Goal: Task Accomplishment & Management: Manage account settings

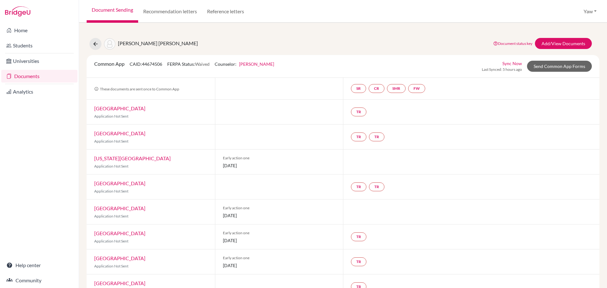
click at [39, 75] on link "Documents" at bounding box center [39, 76] width 76 height 13
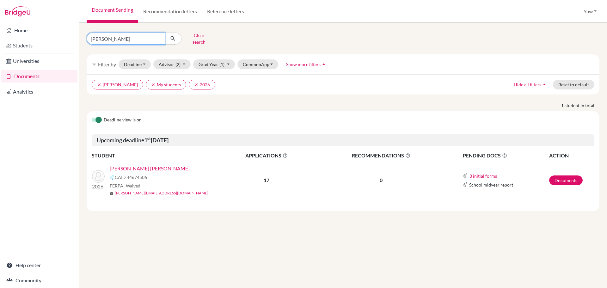
click at [115, 35] on input "josette" at bounding box center [126, 39] width 78 height 12
click at [157, 36] on input "josette" at bounding box center [126, 39] width 78 height 12
type input "jad"
click button "submit" at bounding box center [173, 39] width 17 height 12
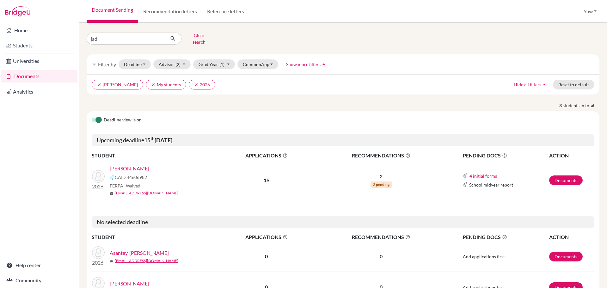
click at [140, 165] on link "[PERSON_NAME]" at bounding box center [130, 169] width 40 height 8
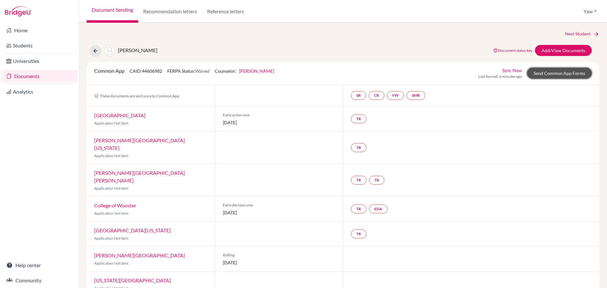
click at [557, 69] on link "Send Common App Forms" at bounding box center [559, 73] width 65 height 11
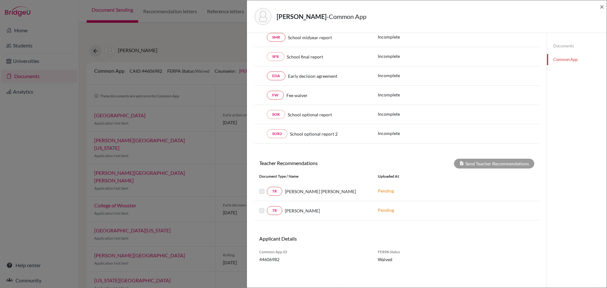
scroll to position [130, 0]
click at [54, 141] on div "JEBEILE ASANTE, JAD - Common App × × Counselor Profile required Please review a…" at bounding box center [303, 144] width 607 height 288
click at [603, 6] on span "×" at bounding box center [602, 6] width 4 height 9
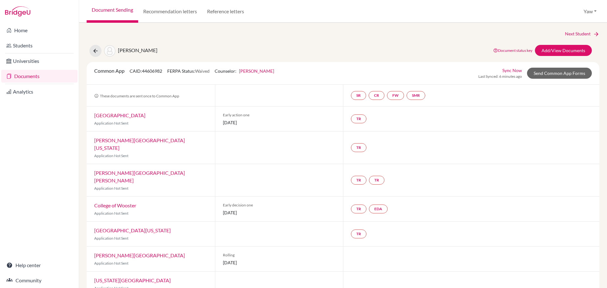
drag, startPoint x: 255, startPoint y: 247, endPoint x: 322, endPoint y: 283, distance: 75.9
click at [221, 248] on div "Rolling 28 July 2026" at bounding box center [279, 259] width 128 height 25
click at [276, 222] on div at bounding box center [279, 234] width 128 height 25
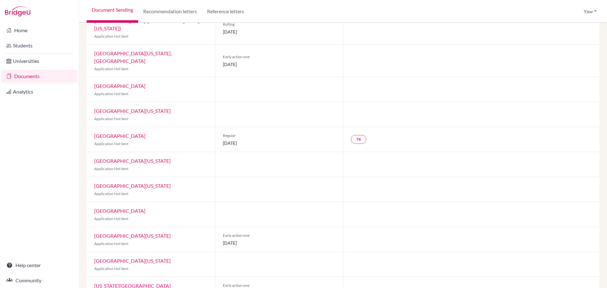
scroll to position [301, 0]
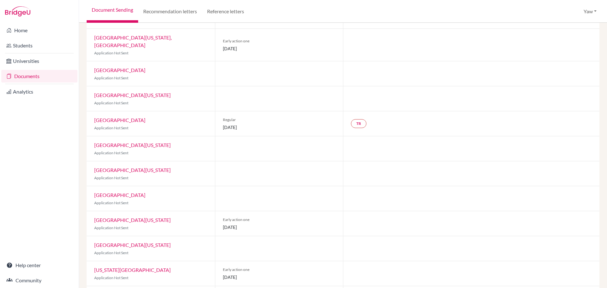
drag, startPoint x: 279, startPoint y: 96, endPoint x: 218, endPoint y: 96, distance: 60.7
click at [217, 111] on div "Regular 05 January 2026" at bounding box center [279, 123] width 128 height 25
click at [267, 124] on span "05 January 2026" at bounding box center [279, 127] width 113 height 7
drag, startPoint x: 270, startPoint y: 99, endPoint x: 208, endPoint y: 84, distance: 63.5
click at [208, 111] on div "Boston University Application Not Sent Regular 05 January 2026 TR" at bounding box center [343, 123] width 513 height 25
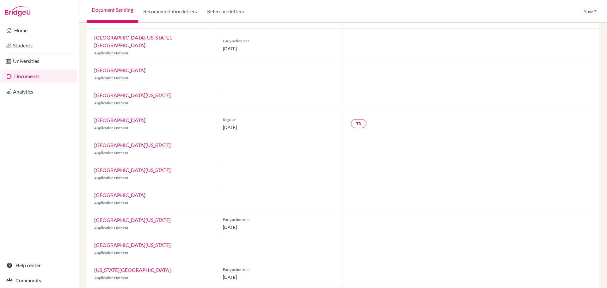
click at [270, 136] on div at bounding box center [279, 148] width 128 height 25
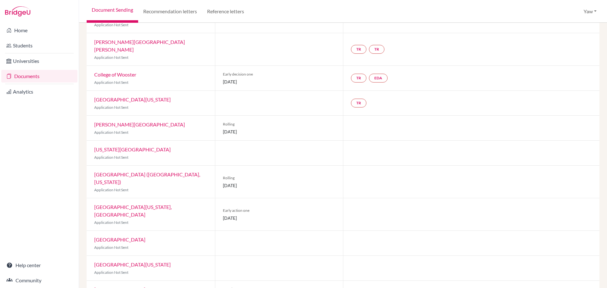
scroll to position [190, 0]
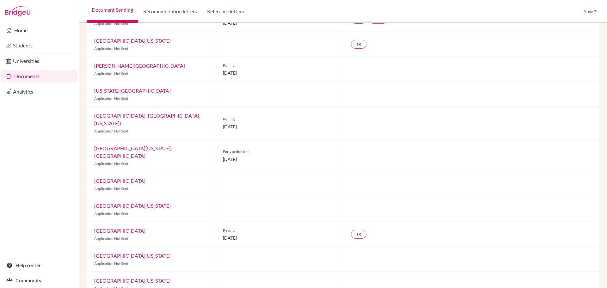
drag, startPoint x: 258, startPoint y: 207, endPoint x: 205, endPoint y: 215, distance: 53.5
click at [205, 222] on div "Boston University Application Not Sent Regular 05 January 2026 TR" at bounding box center [343, 234] width 513 height 25
click at [289, 222] on div "Regular 05 January 2026" at bounding box center [279, 234] width 128 height 25
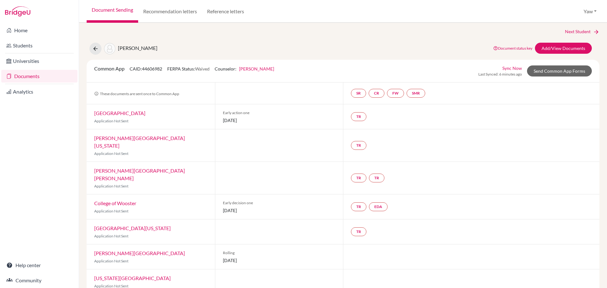
scroll to position [0, 0]
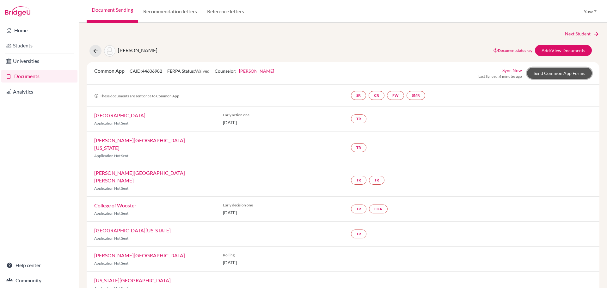
click at [557, 71] on link "Send Common App Forms" at bounding box center [559, 73] width 65 height 11
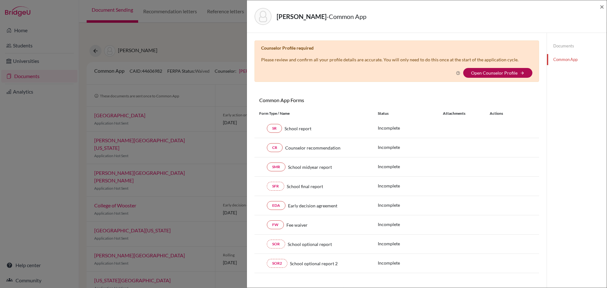
click at [492, 72] on link "Open Counselor Profile" at bounding box center [494, 72] width 47 height 5
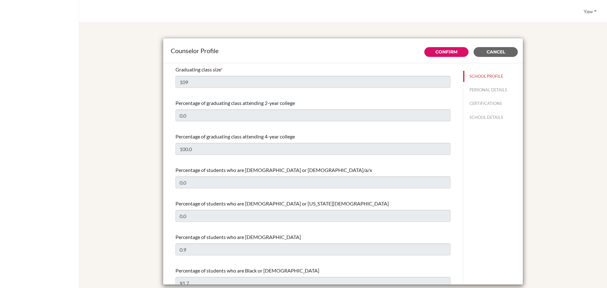
select select "1"
select select "313639"
click at [480, 90] on button "PERSONAL DETAILS" at bounding box center [493, 89] width 60 height 11
type input "Yaw"
type input "Fosu-Korankye"
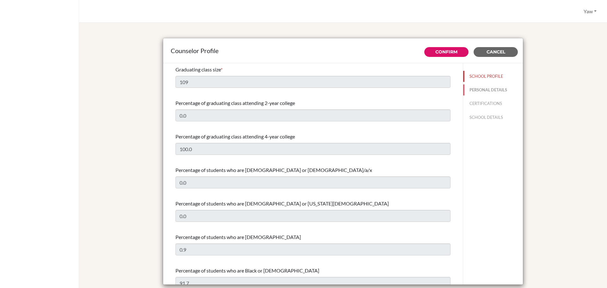
type input "Advisor"
type input "233.0555148279"
type input "yaw.fosukorankye@icsghana.info"
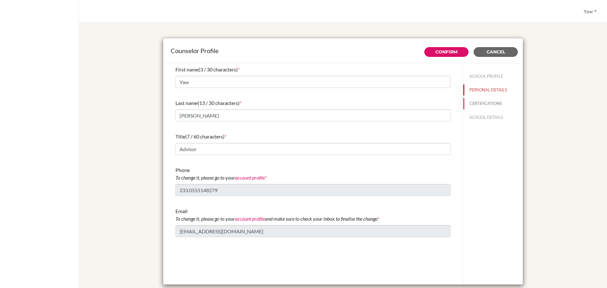
click at [478, 102] on button "CERTIFICATIONS" at bounding box center [493, 103] width 60 height 11
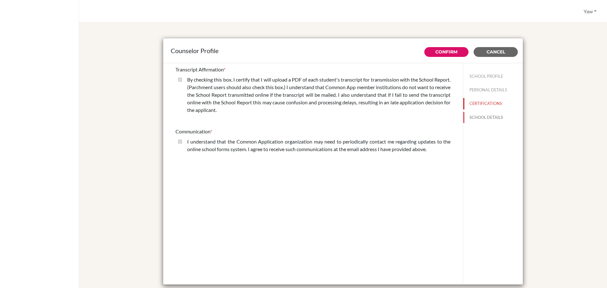
click at [487, 114] on button "SCHOOL DETAILS" at bounding box center [493, 117] width 60 height 11
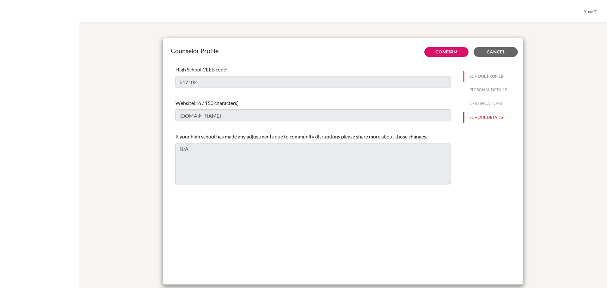
click at [479, 74] on button "SCHOOL PROFILE" at bounding box center [493, 76] width 60 height 11
type input "109"
type input "0.0"
select select "1"
select select "313639"
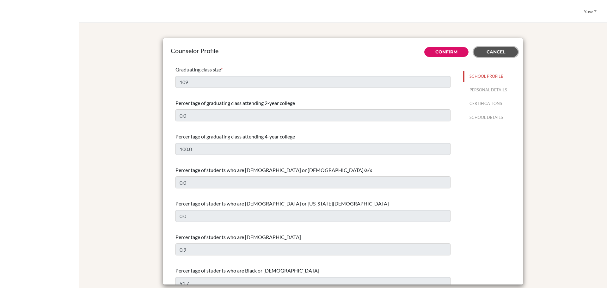
click at [502, 49] on button "Cancel" at bounding box center [496, 52] width 44 height 10
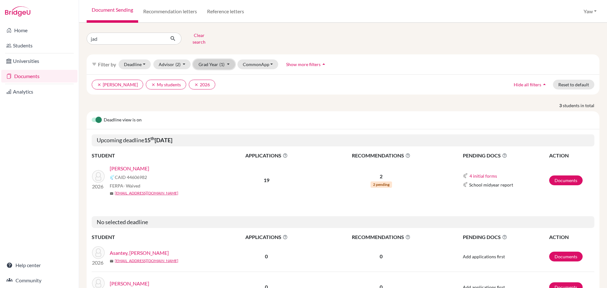
click at [216, 59] on button "Grad Year (1)" at bounding box center [214, 64] width 42 height 10
click at [177, 59] on button "Advisor (2)" at bounding box center [172, 64] width 38 height 10
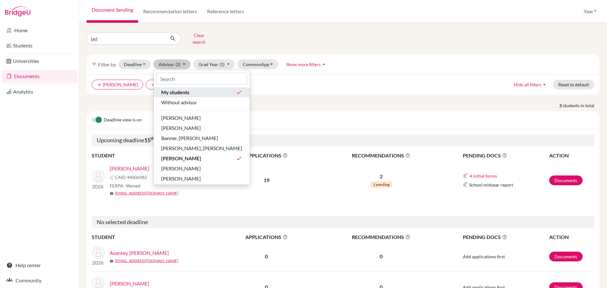
click at [232, 89] on div "My students done" at bounding box center [201, 93] width 81 height 8
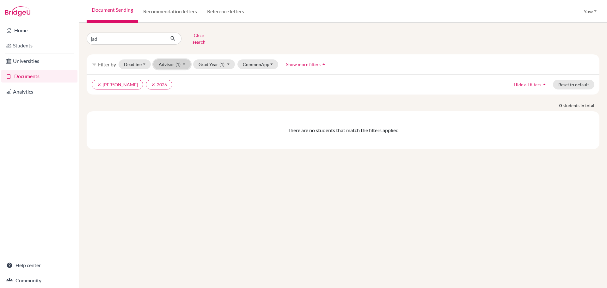
click at [176, 62] on span "(1)" at bounding box center [178, 64] width 5 height 5
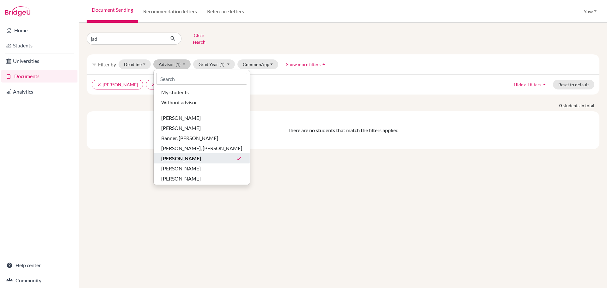
click at [209, 155] on div "Oteng, Lawrencia done" at bounding box center [201, 159] width 81 height 8
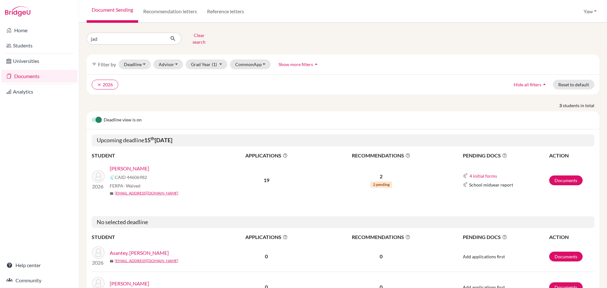
click at [289, 62] on span "Show more filters" at bounding box center [296, 64] width 34 height 5
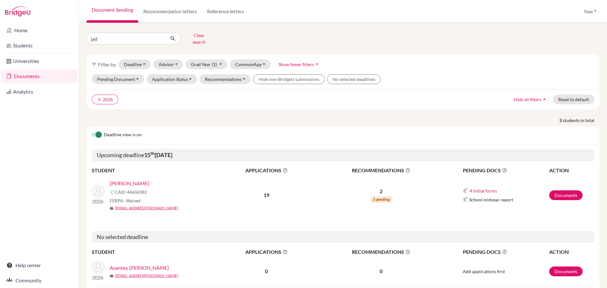
click at [132, 180] on link "[PERSON_NAME]" at bounding box center [130, 184] width 40 height 8
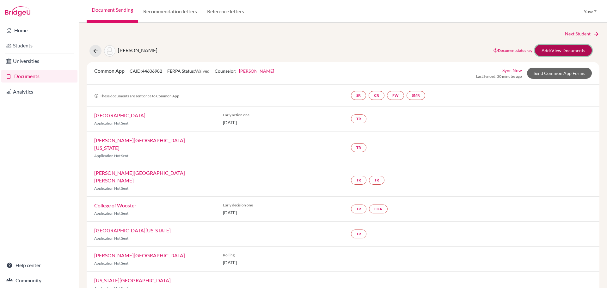
click at [558, 49] on link "Add/View Documents" at bounding box center [563, 50] width 57 height 11
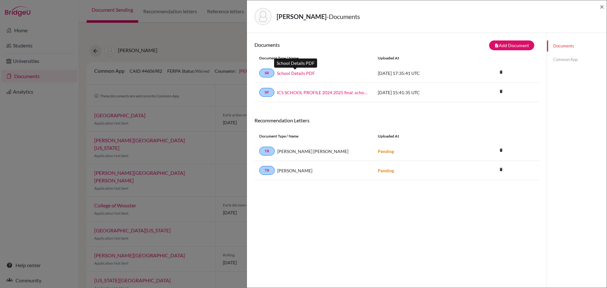
click at [304, 73] on link "School Details PDF" at bounding box center [296, 73] width 38 height 7
click at [346, 92] on link "ICS SCHOOL PROFILE 2024 2025 final .school_wide" at bounding box center [322, 92] width 91 height 7
click at [498, 91] on icon "delete" at bounding box center [501, 91] width 9 height 9
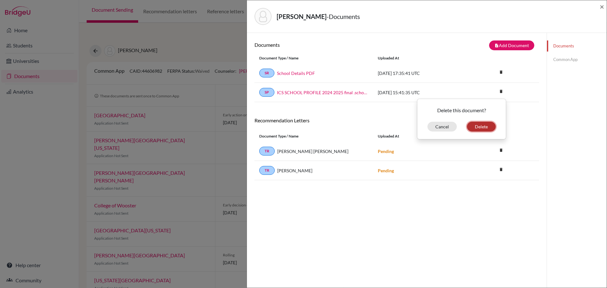
click at [478, 125] on button "Delete" at bounding box center [481, 127] width 29 height 10
